Goal: Find specific page/section: Find specific page/section

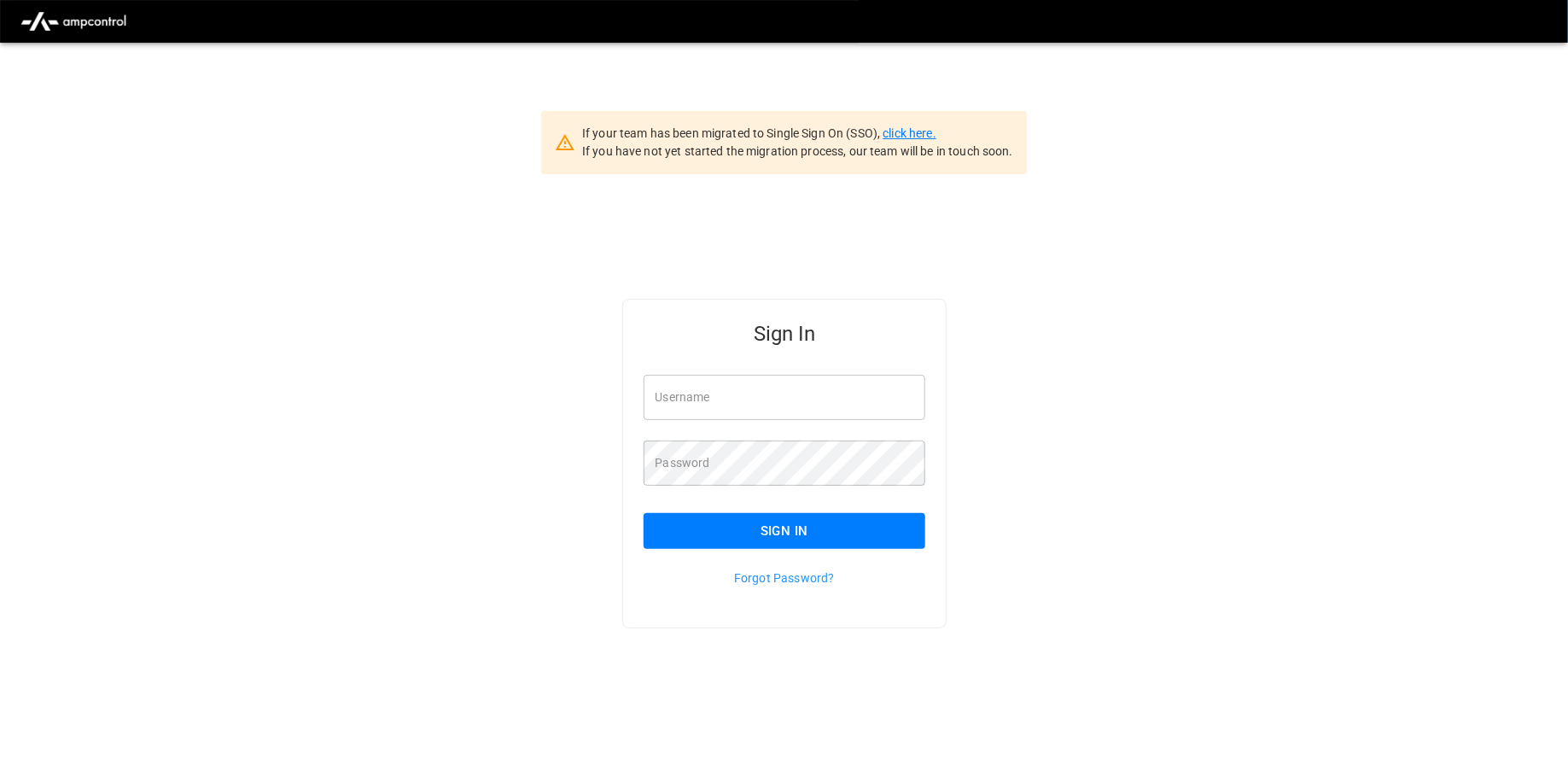
type input "**********"
click at [914, 137] on link "click here." at bounding box center [909, 133] width 53 height 13
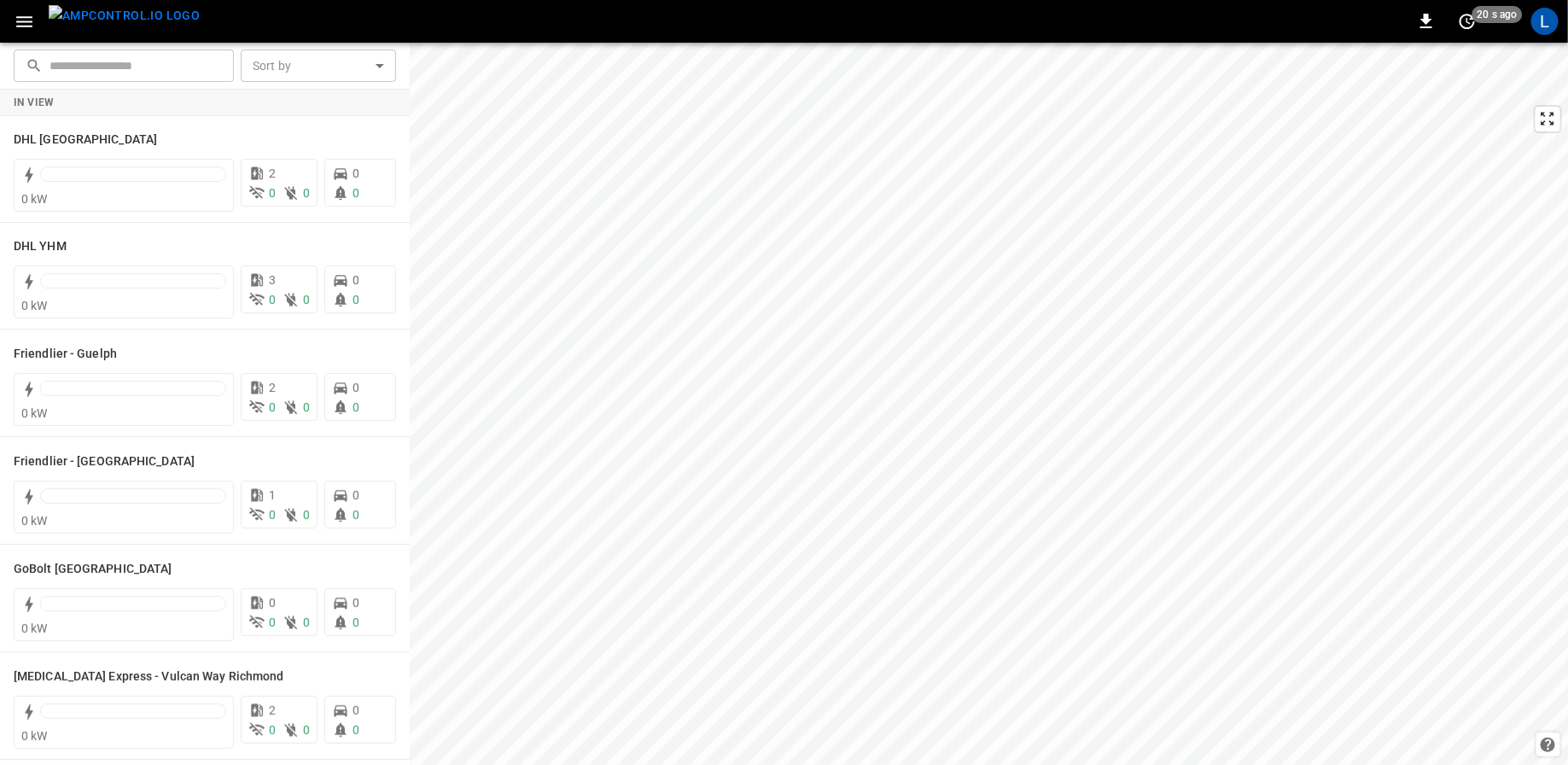
click at [22, 25] on icon "button" at bounding box center [24, 22] width 22 height 22
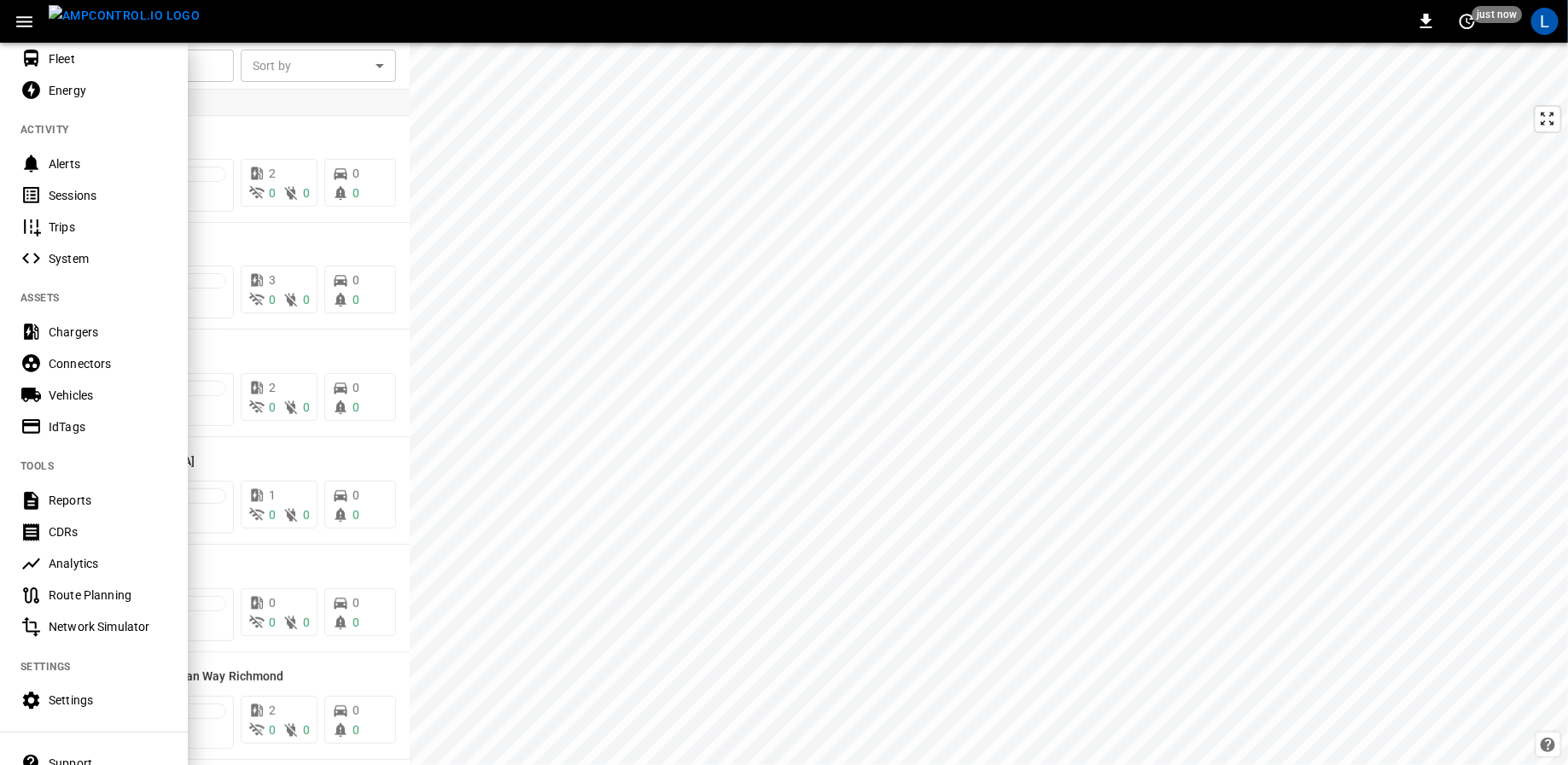
scroll to position [235, 0]
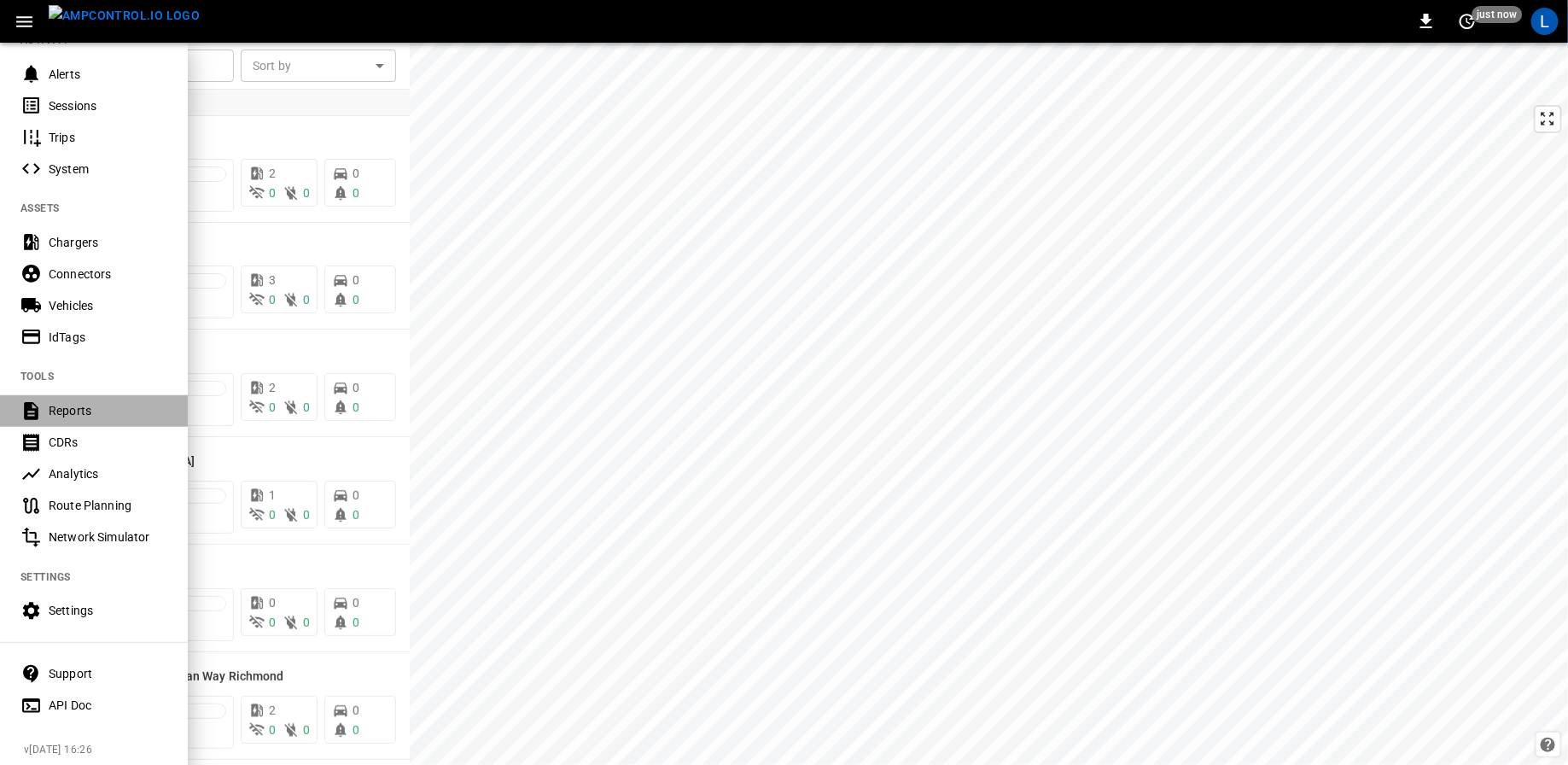
click at [51, 406] on div "Reports" at bounding box center [107, 410] width 119 height 17
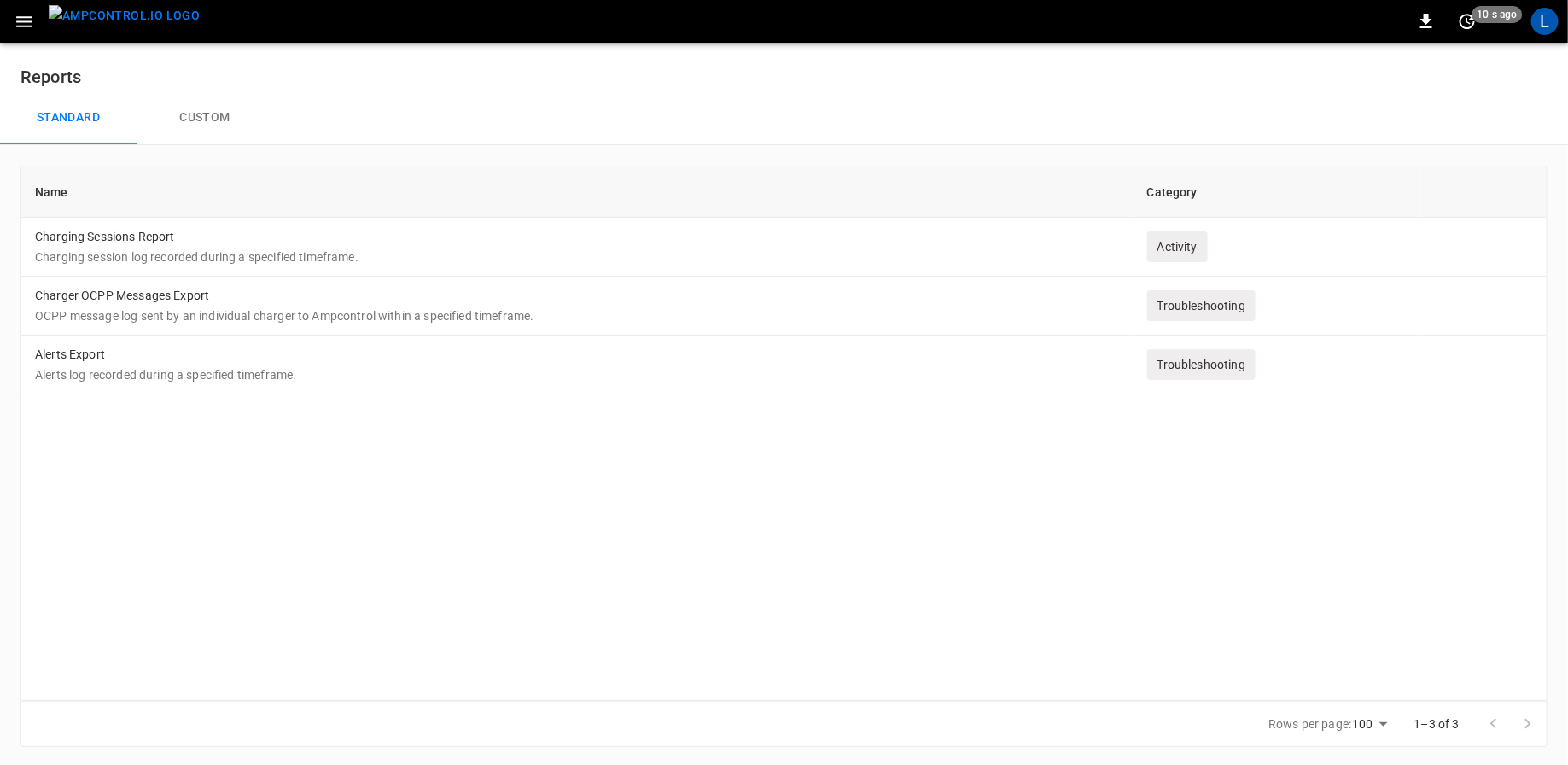
click at [210, 117] on button "Custom" at bounding box center [205, 118] width 137 height 55
